Goal: Register for event/course

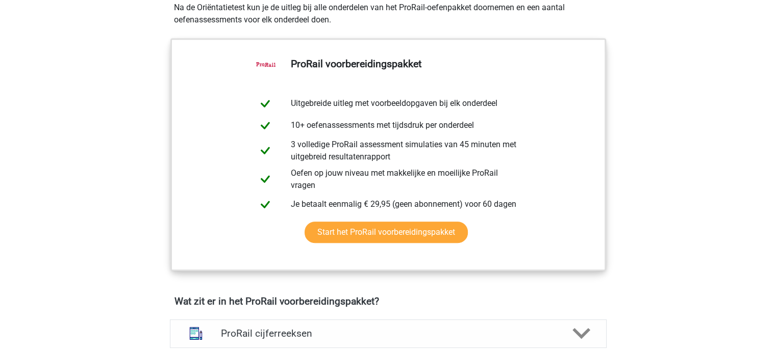
scroll to position [255, 0]
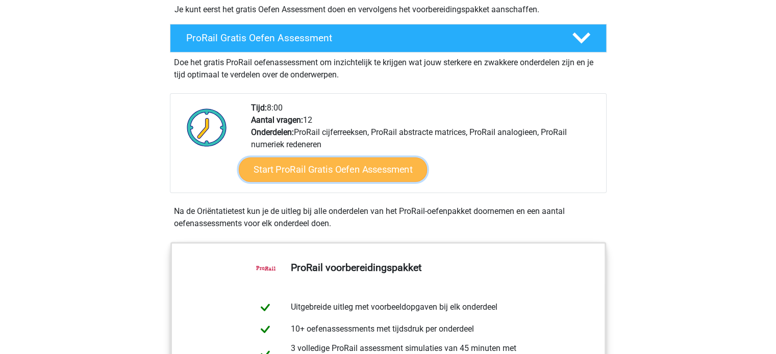
click at [279, 173] on link "Start ProRail Gratis Oefen Assessment" at bounding box center [332, 170] width 188 height 24
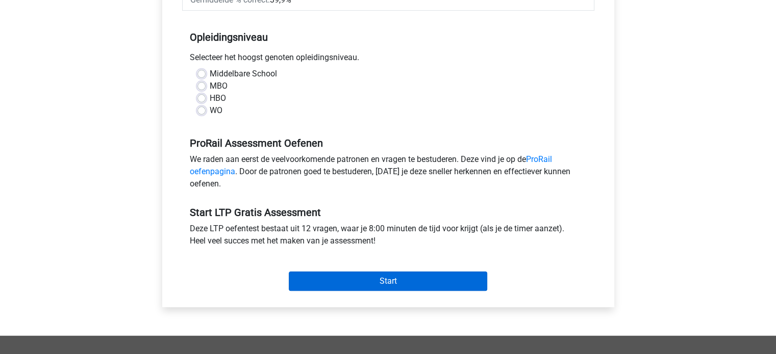
scroll to position [255, 0]
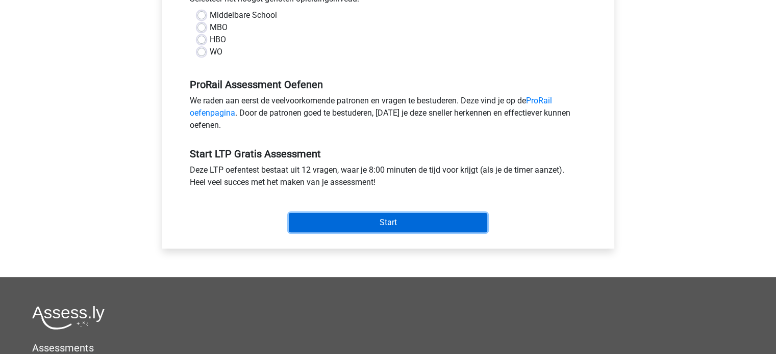
click at [336, 223] on input "Start" at bounding box center [388, 222] width 198 height 19
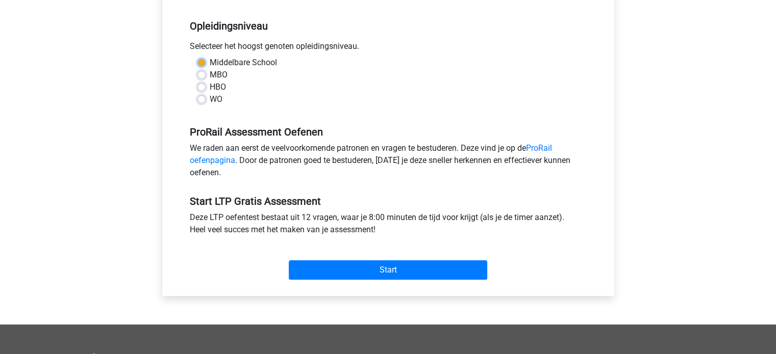
scroll to position [153, 0]
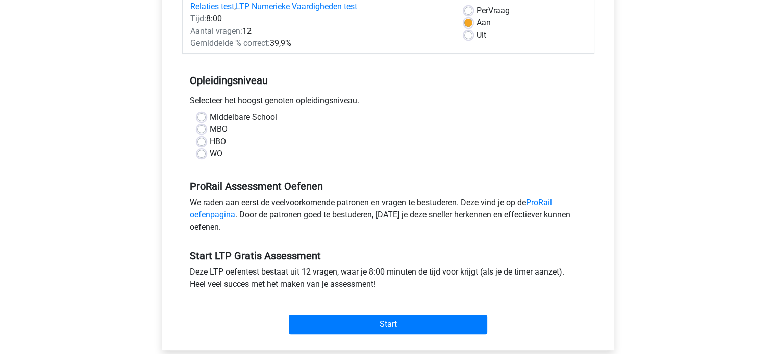
click at [210, 151] on label "WO" at bounding box center [216, 154] width 13 height 12
click at [202, 151] on input "WO" at bounding box center [201, 153] width 8 height 10
radio input "true"
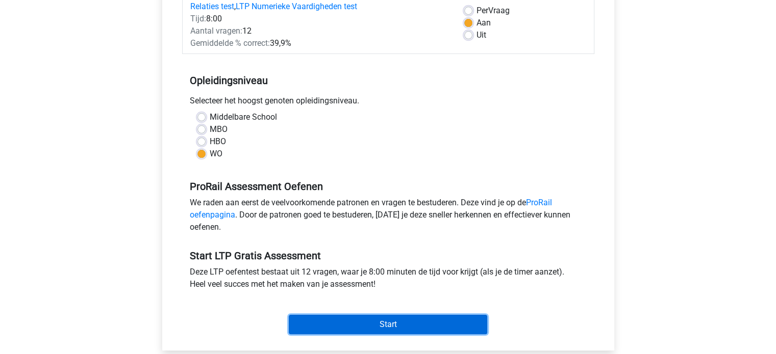
click at [328, 323] on input "Start" at bounding box center [388, 324] width 198 height 19
